Goal: Navigation & Orientation: Find specific page/section

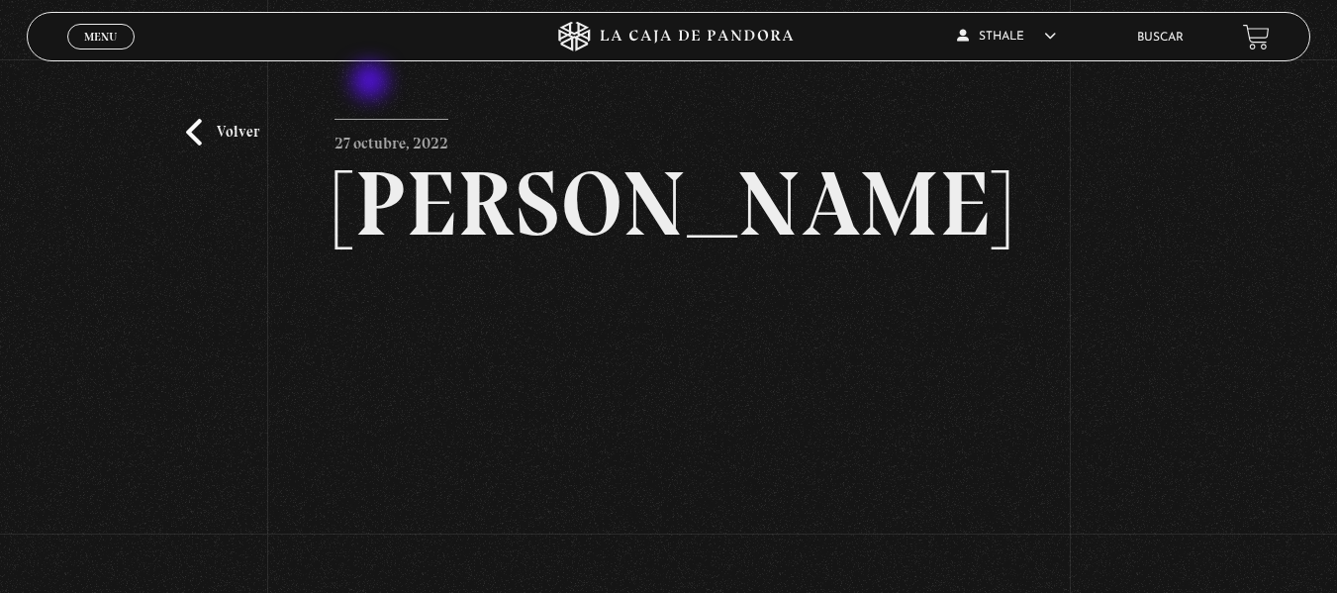
scroll to position [198, 0]
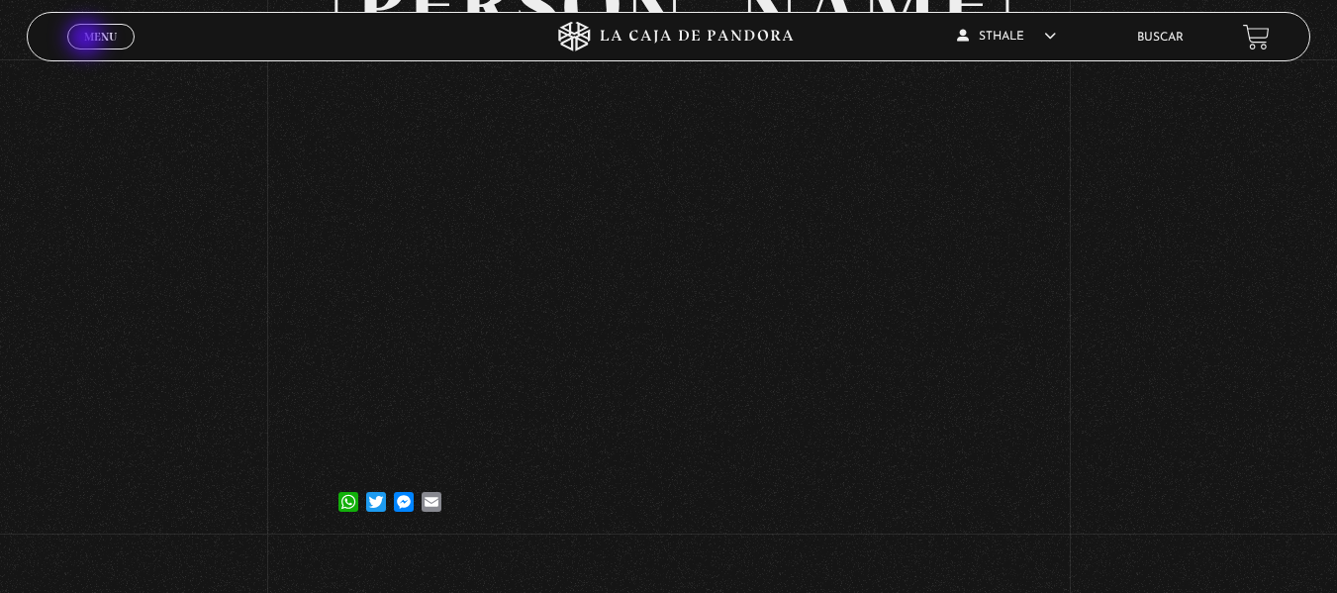
click at [88, 40] on span "Menu" at bounding box center [100, 37] width 33 height 12
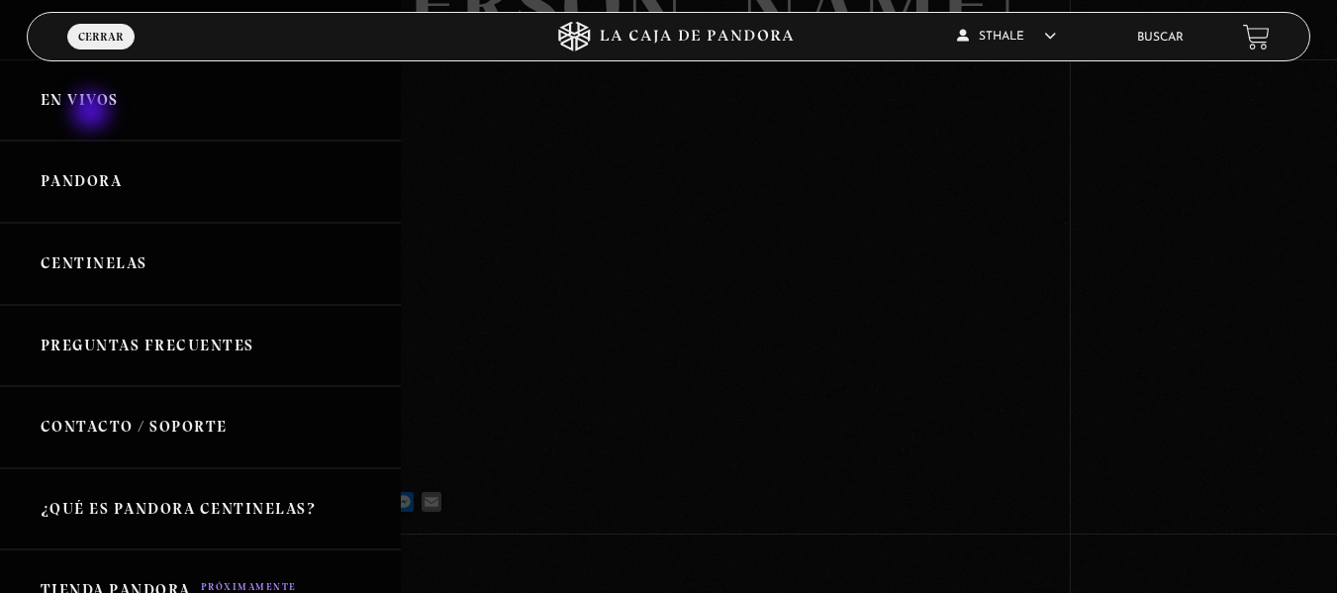
click at [93, 113] on link "En vivos" at bounding box center [200, 100] width 401 height 82
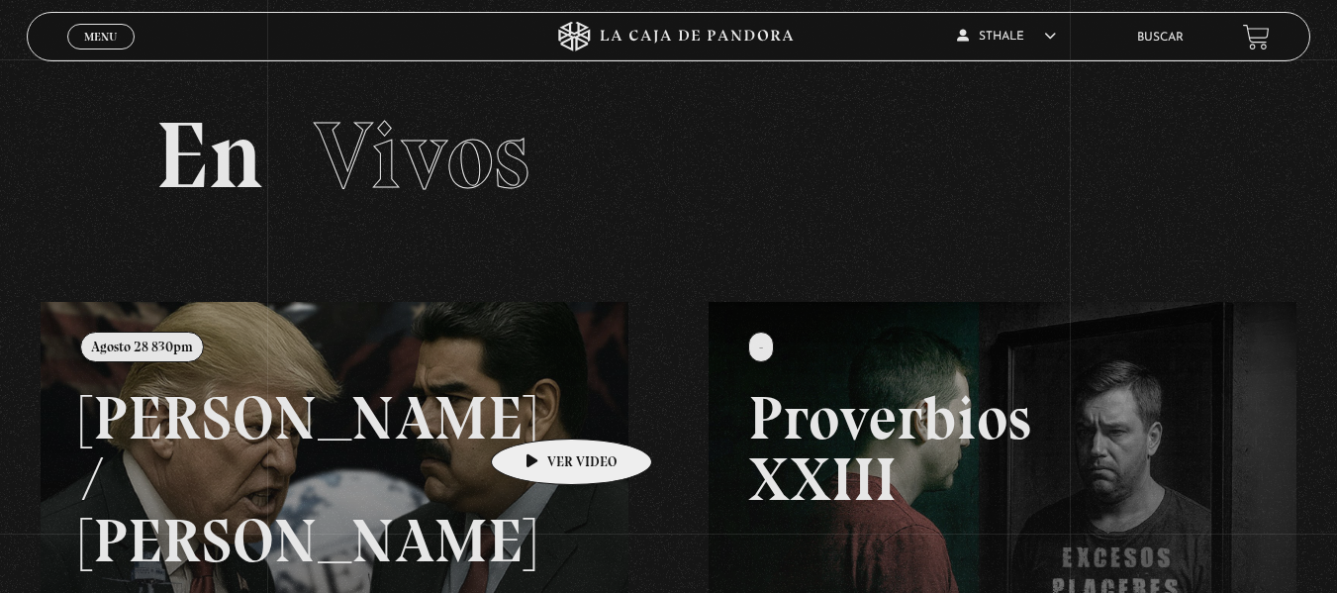
click at [536, 410] on link at bounding box center [709, 598] width 1337 height 593
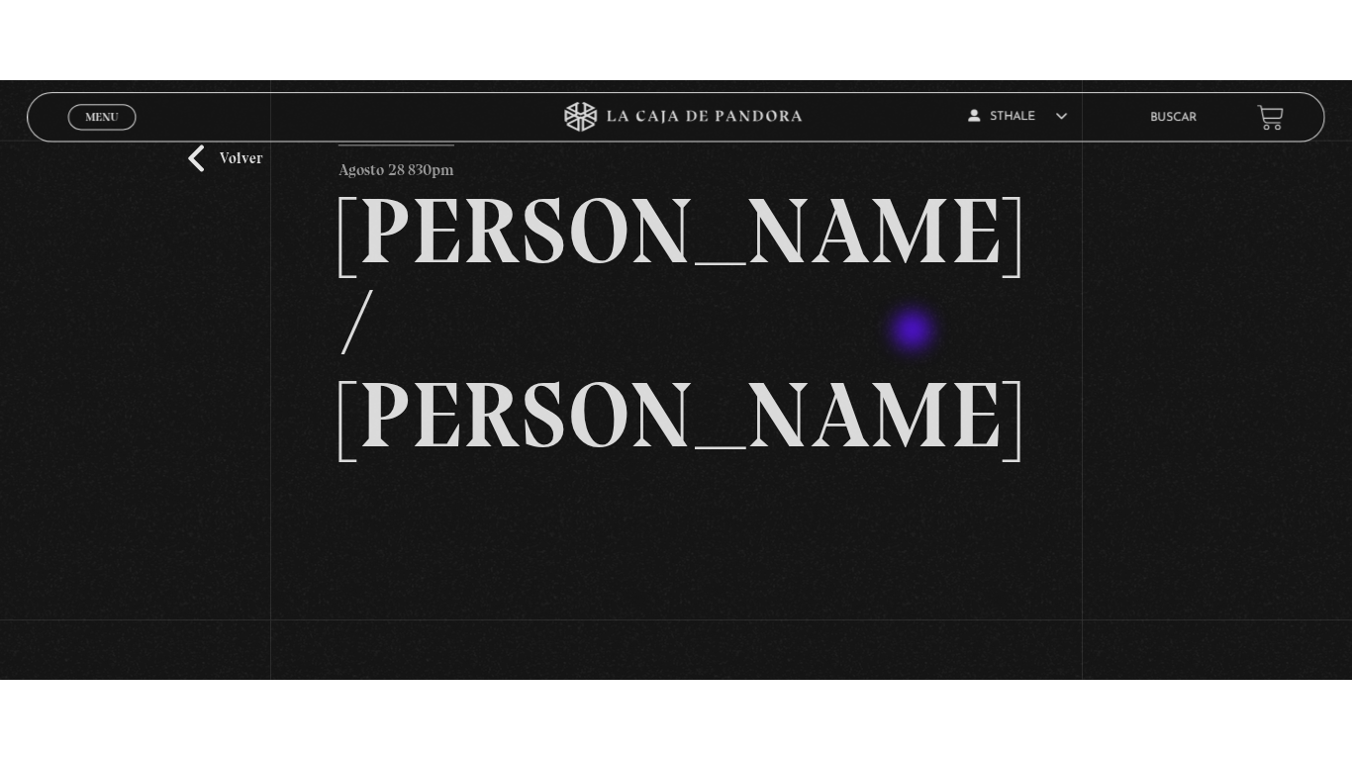
scroll to position [198, 0]
